Goal: Task Accomplishment & Management: Use online tool/utility

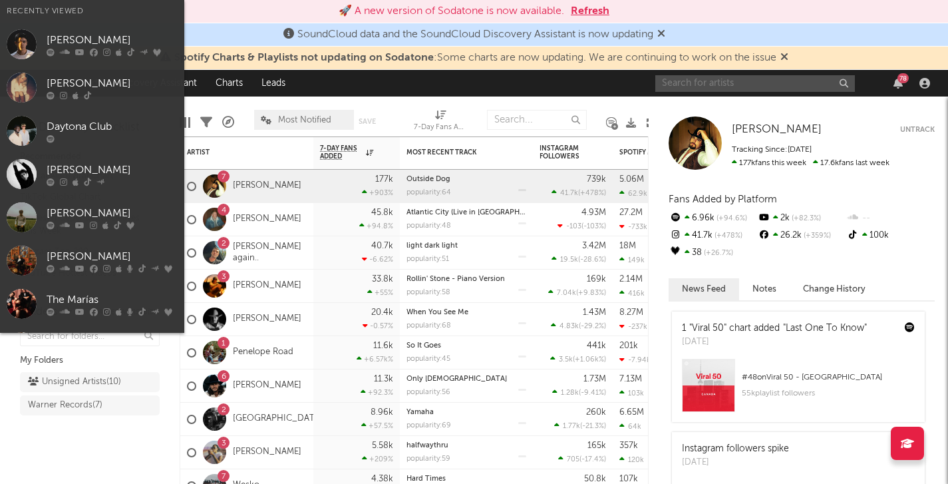
click at [786, 88] on input "text" at bounding box center [755, 83] width 200 height 17
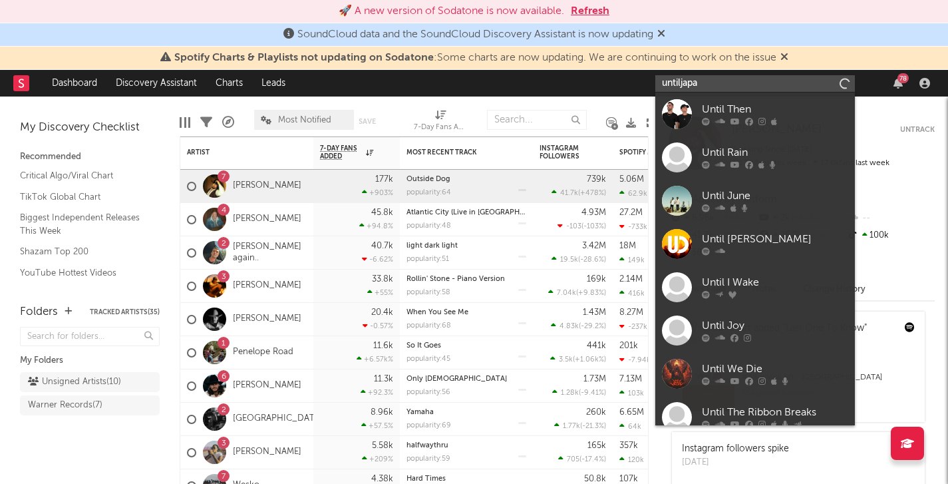
type input "untiljapan"
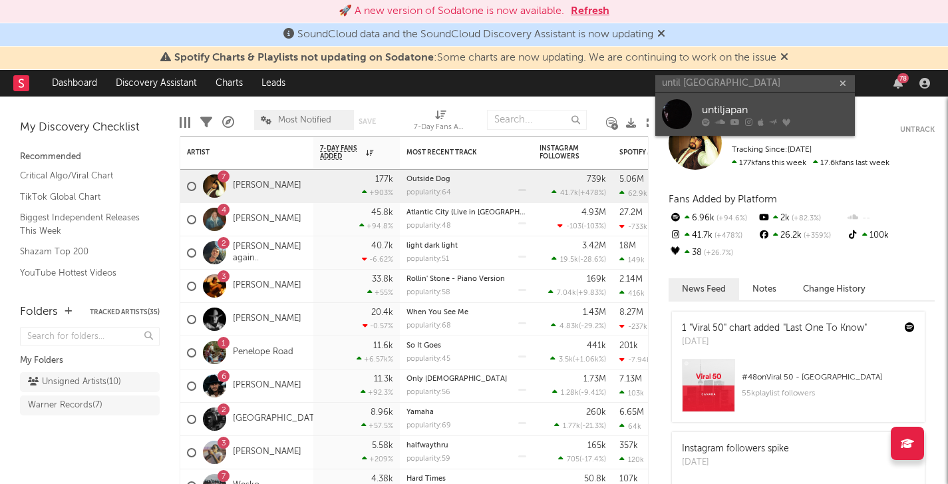
drag, startPoint x: 769, startPoint y: 86, endPoint x: 730, endPoint y: 110, distance: 46.0
click at [730, 110] on div "untiljapan" at bounding box center [775, 110] width 146 height 16
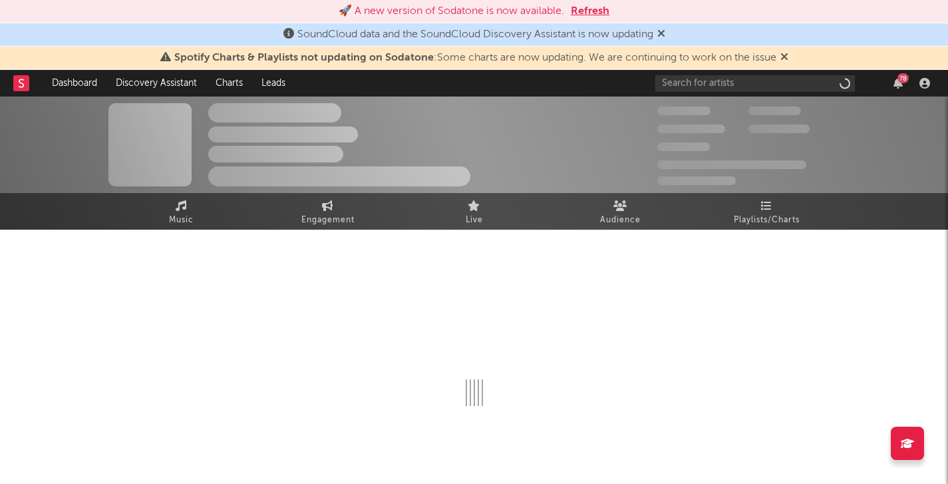
click at [730, 108] on div "300,000" at bounding box center [703, 111] width 92 height 16
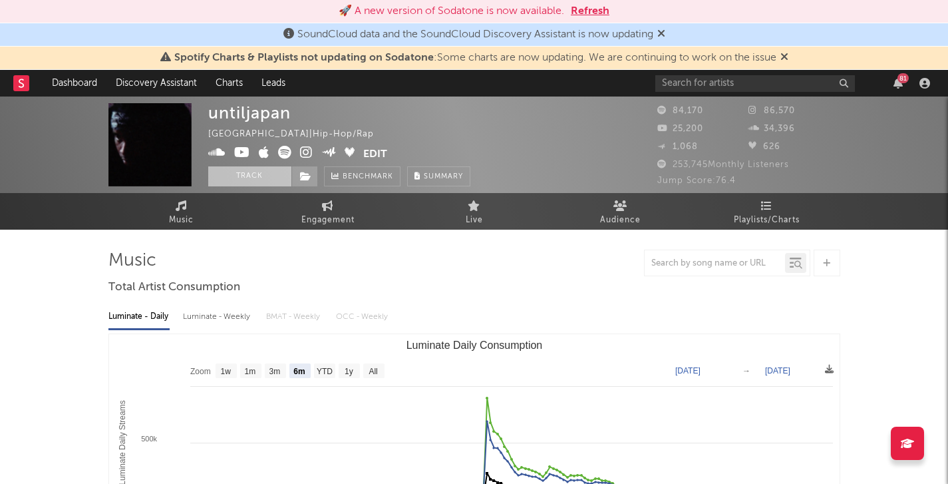
click at [261, 177] on button "Track" at bounding box center [249, 176] width 83 height 20
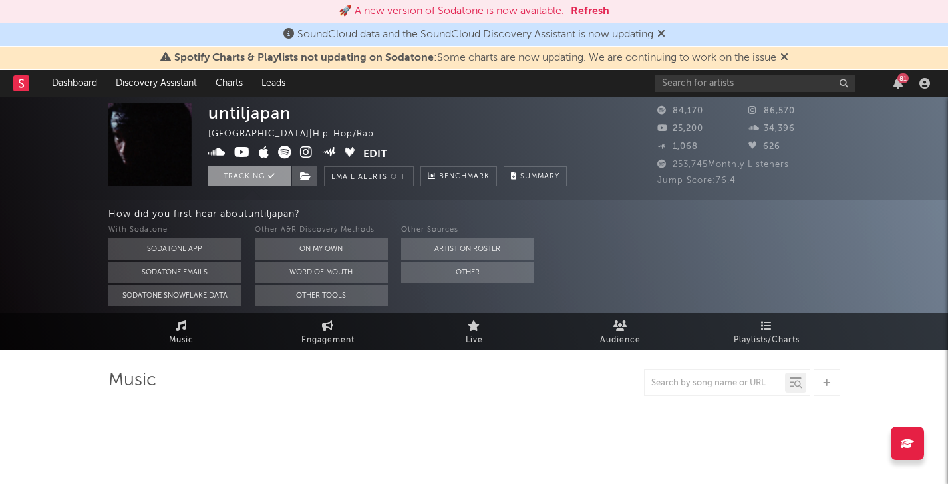
scroll to position [35, 0]
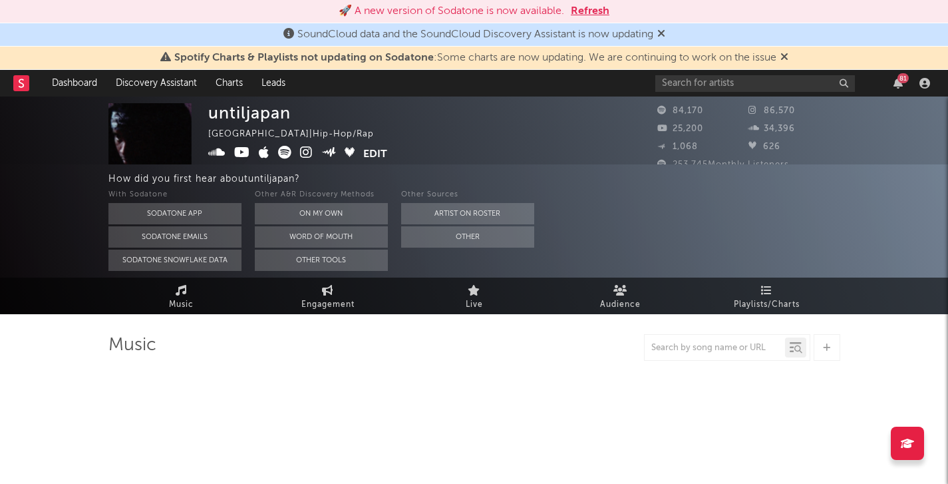
select select "6m"
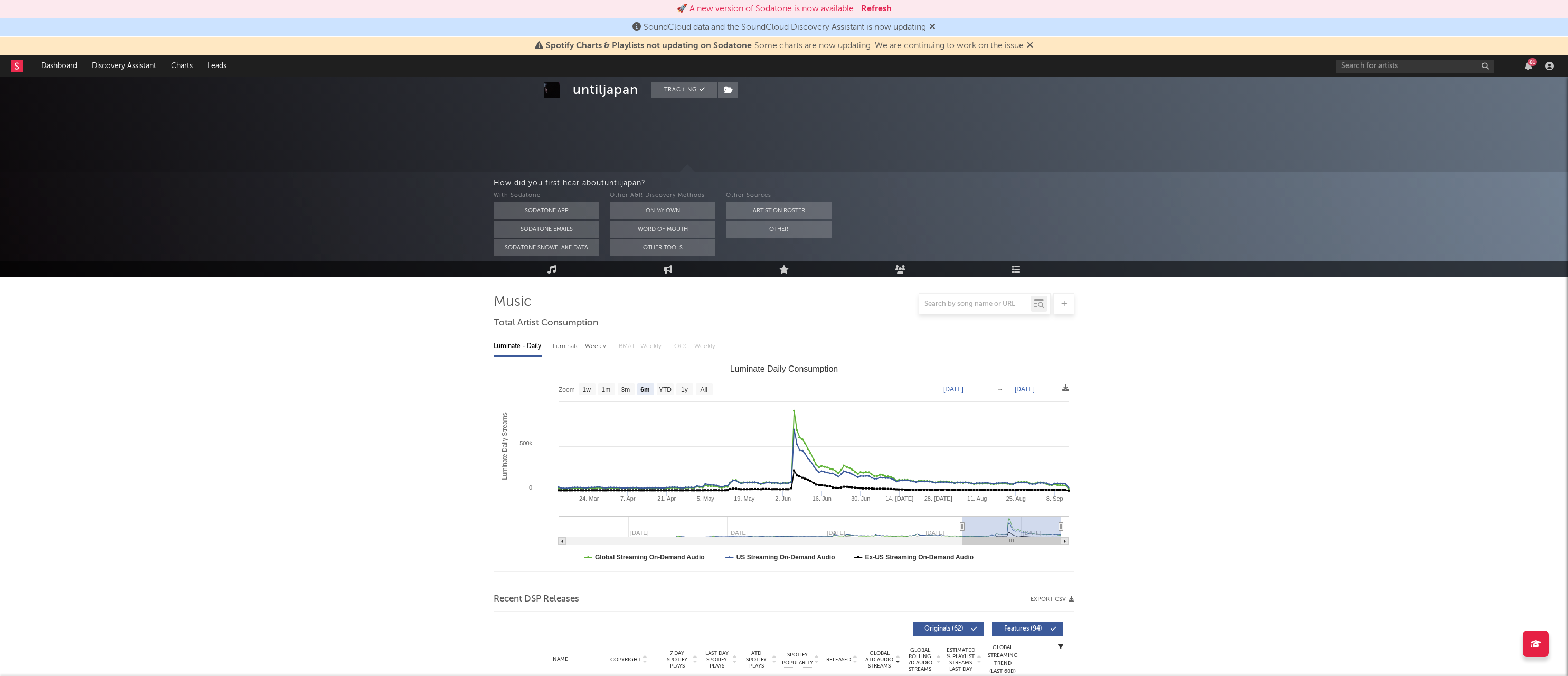
scroll to position [66, 0]
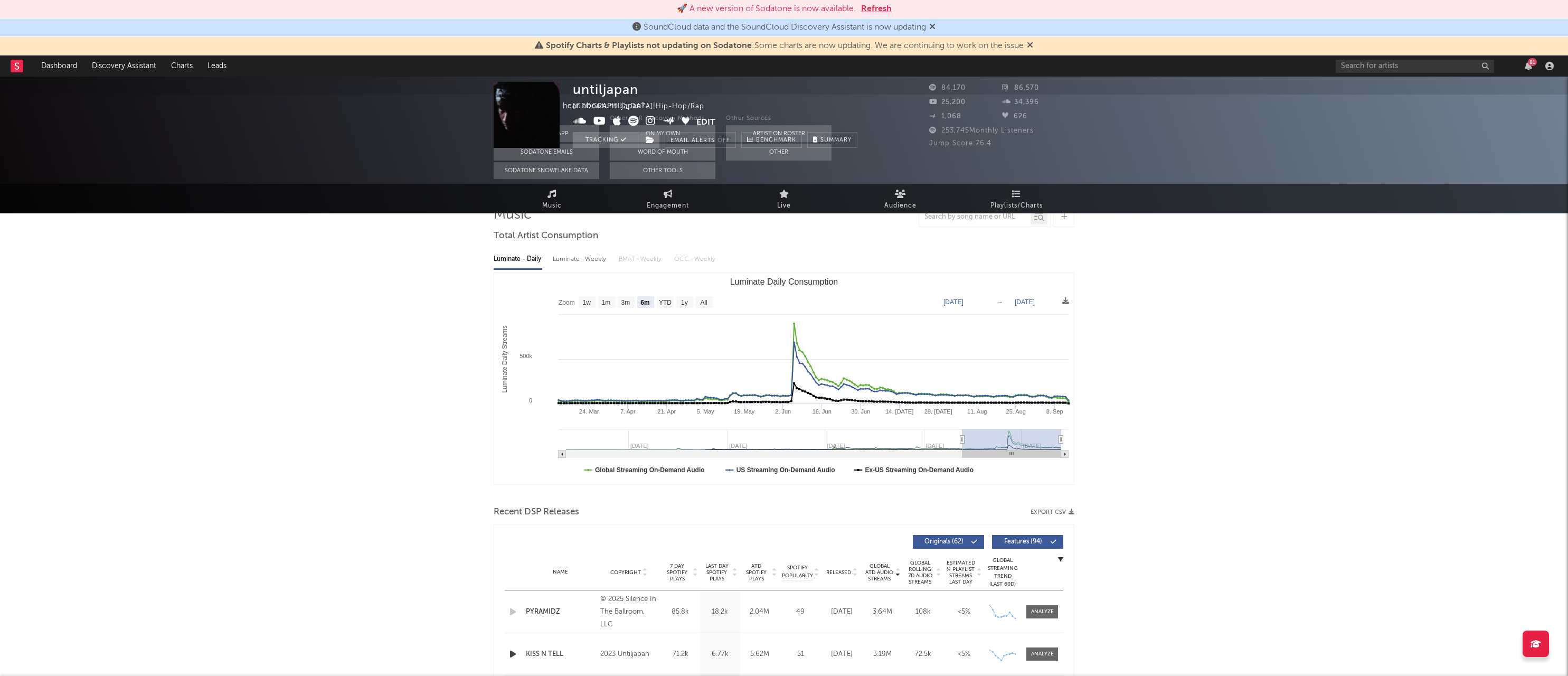
scroll to position [0, 0]
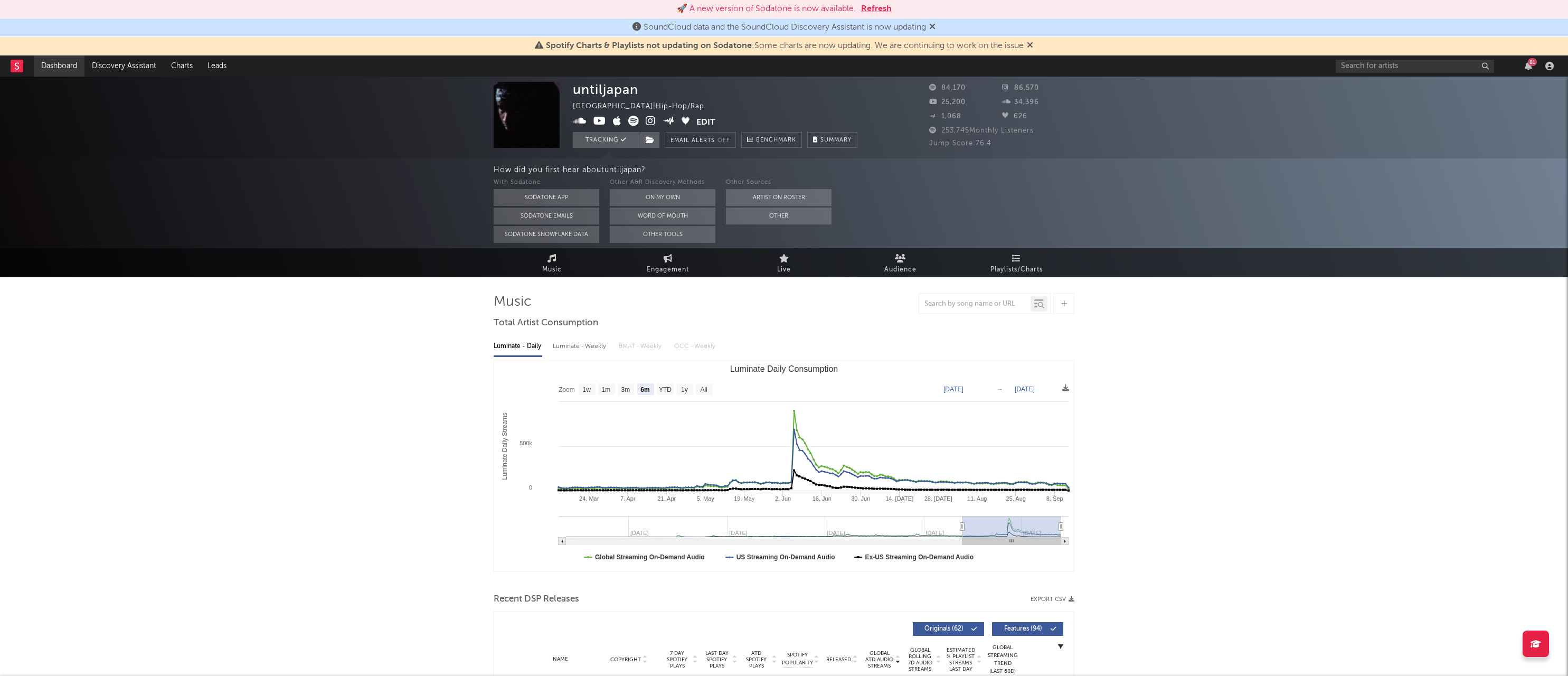
click at [63, 67] on link "Dashboard" at bounding box center [60, 66] width 51 height 21
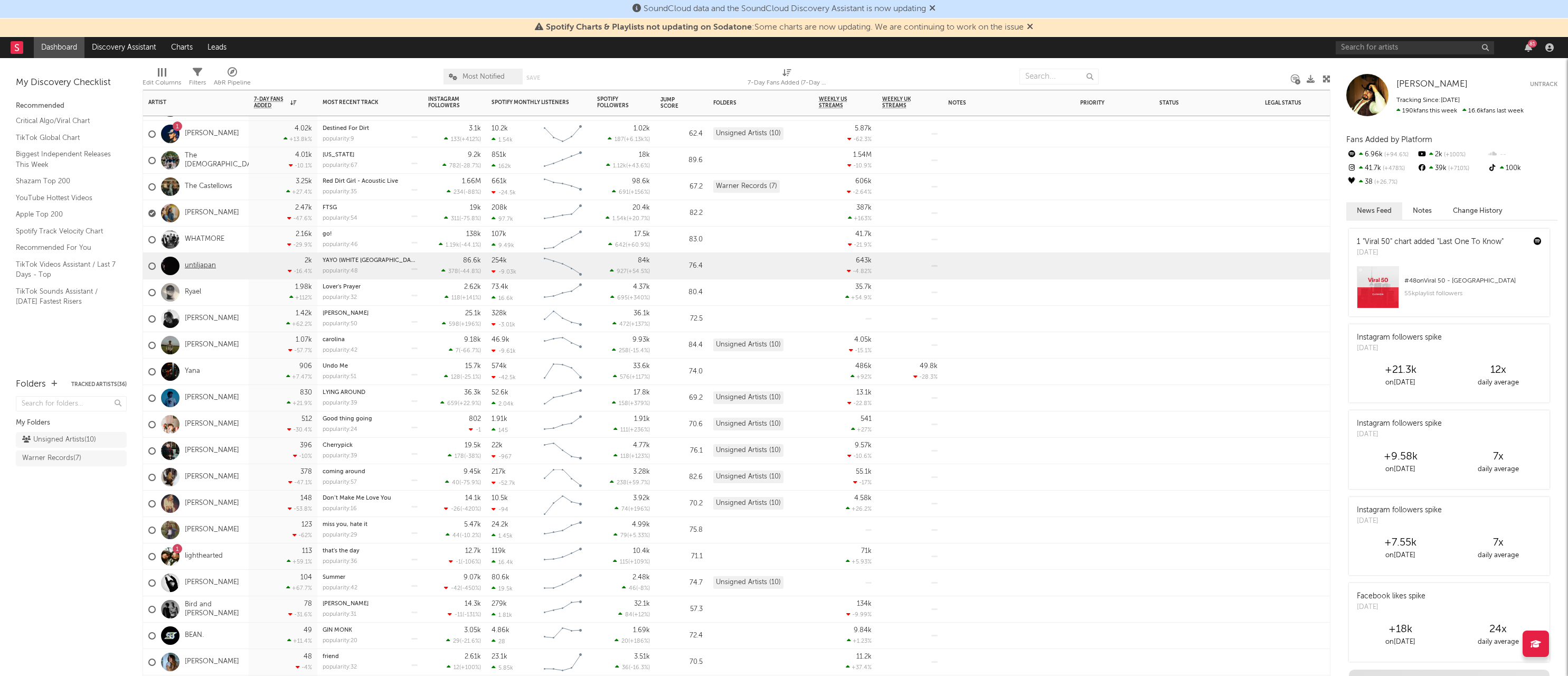
click at [203, 265] on link "untiljapan" at bounding box center [200, 265] width 31 height 9
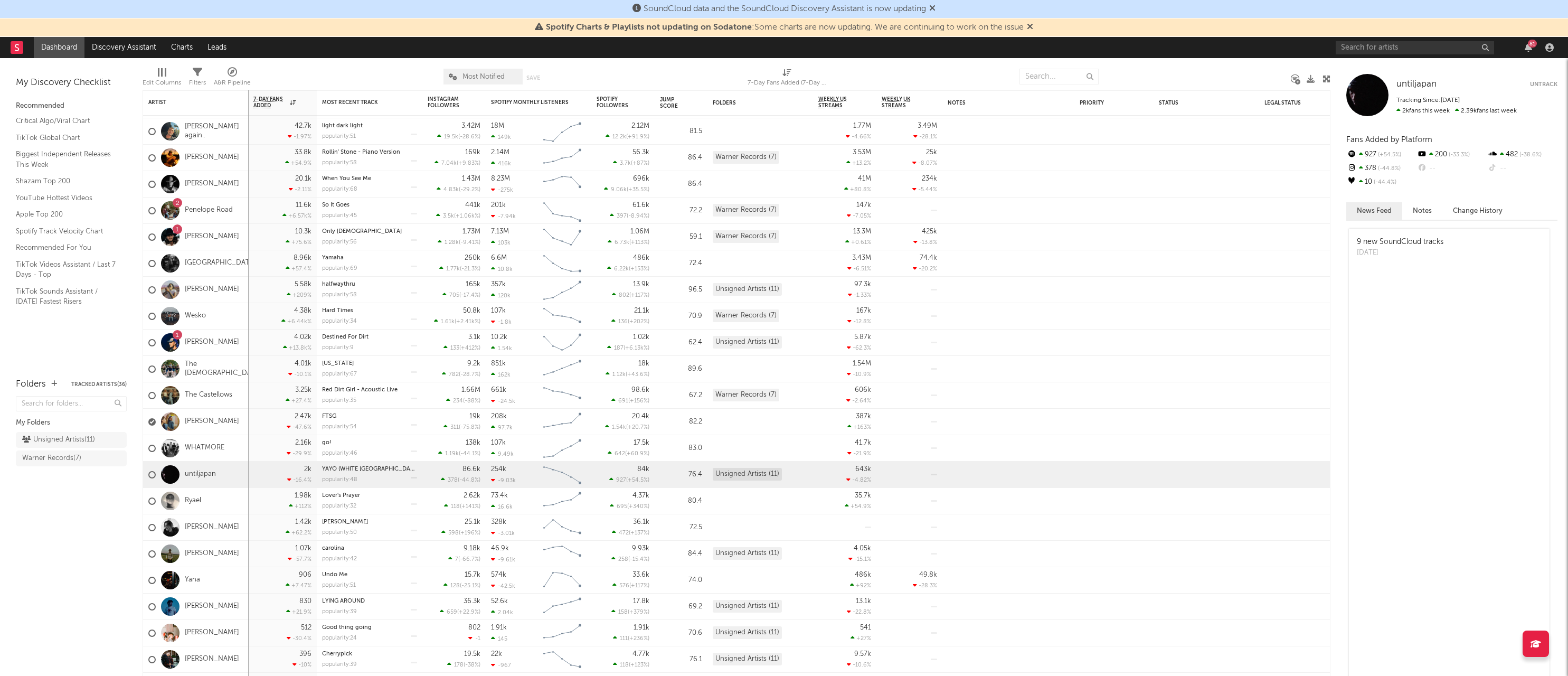
click at [1353, 55] on div "81" at bounding box center [1446, 48] width 221 height 21
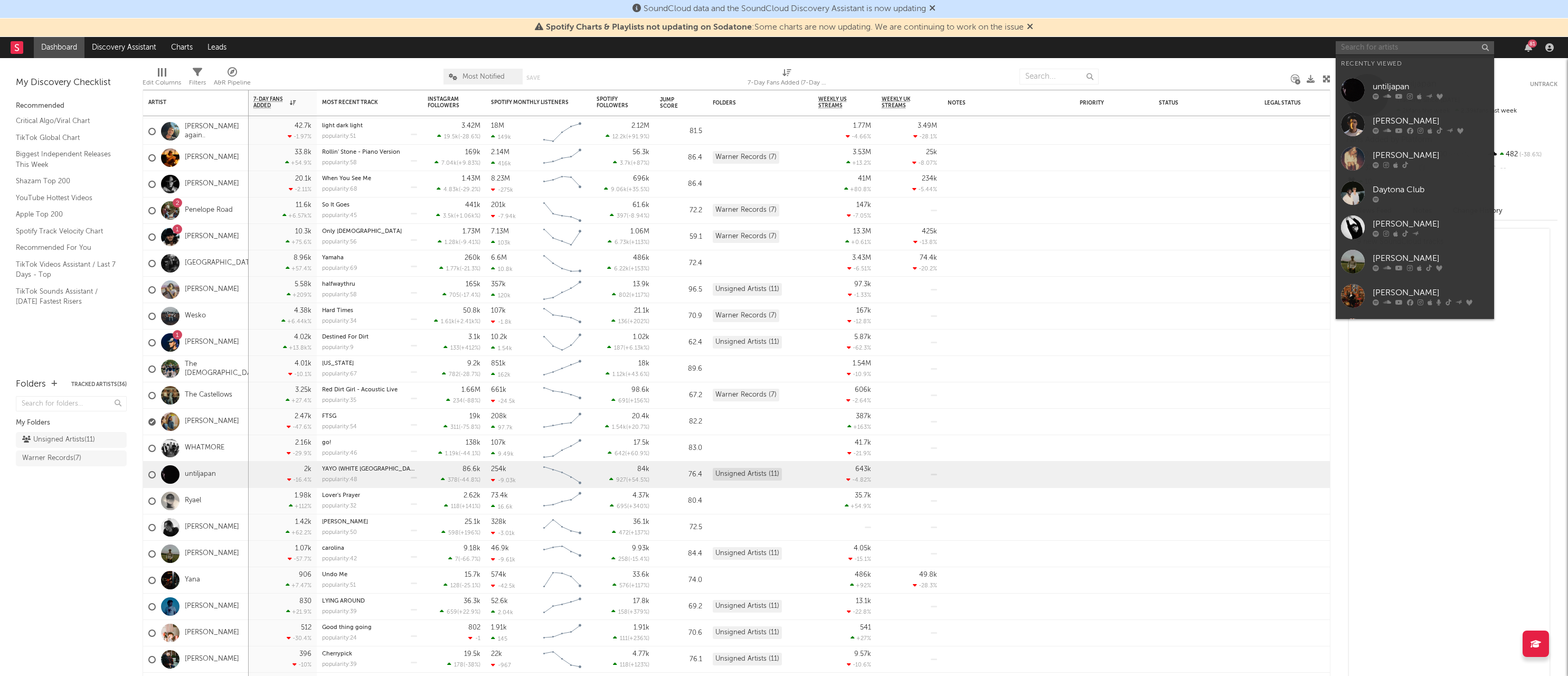
click at [1365, 47] on input "text" at bounding box center [1415, 48] width 159 height 13
